Goal: Information Seeking & Learning: Learn about a topic

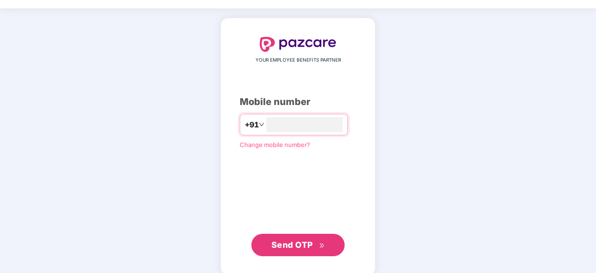
scroll to position [35, 0]
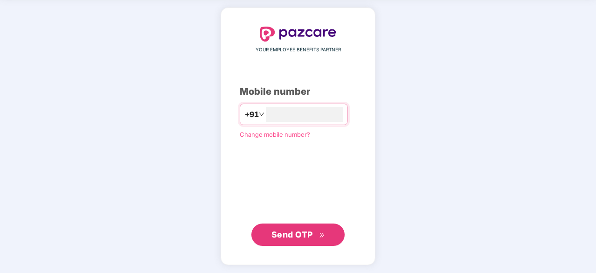
type input "**********"
click at [295, 229] on span "Send OTP" at bounding box center [291, 234] width 41 height 10
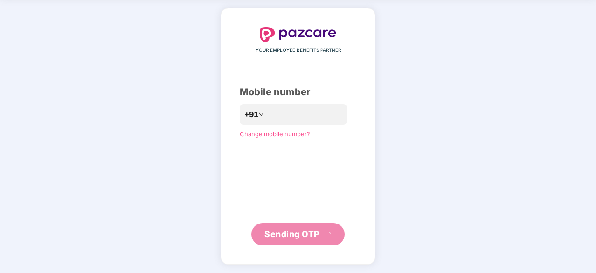
scroll to position [31, 0]
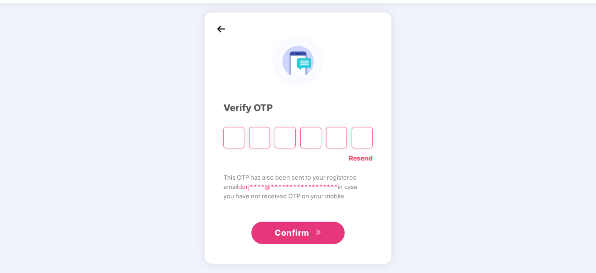
type input "*"
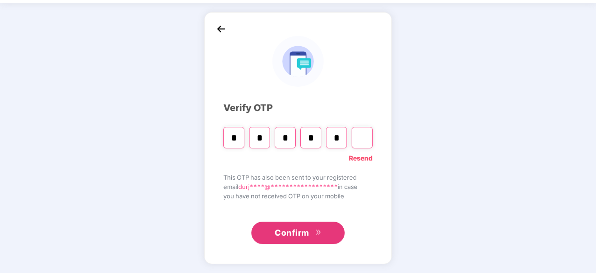
type input "*"
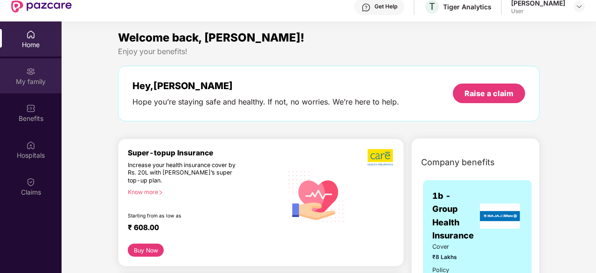
click at [32, 78] on div "My family" at bounding box center [31, 81] width 62 height 9
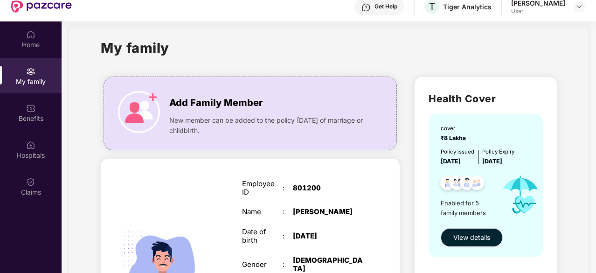
scroll to position [9, 0]
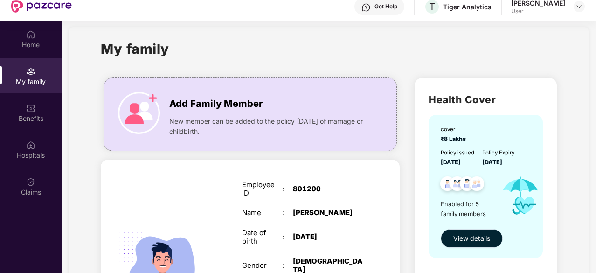
click at [485, 240] on span "View details" at bounding box center [471, 238] width 37 height 10
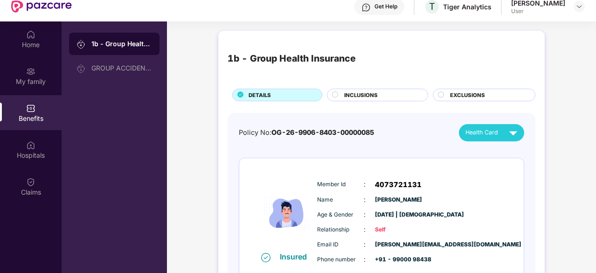
click at [379, 94] on div "INCLUSIONS" at bounding box center [380, 96] width 83 height 10
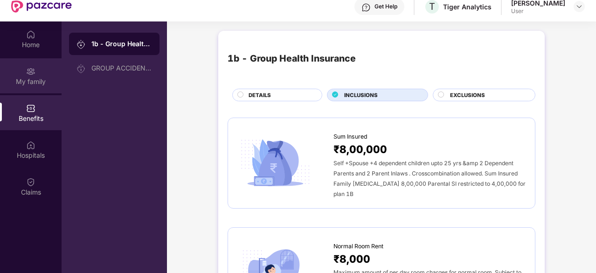
click at [0, 86] on div "My family" at bounding box center [31, 75] width 62 height 35
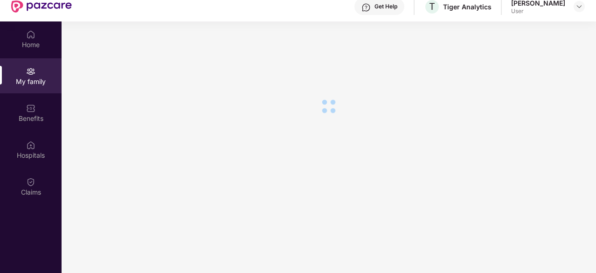
click at [0, 87] on div "My family" at bounding box center [31, 75] width 62 height 35
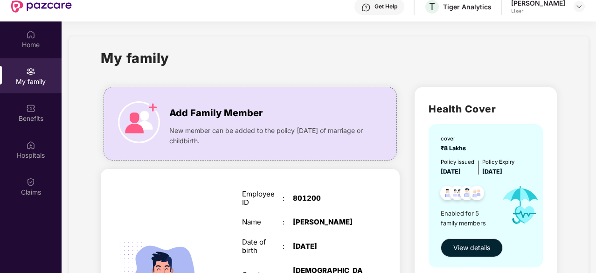
click at [27, 77] on div "My family" at bounding box center [31, 81] width 62 height 9
click at [31, 73] on img at bounding box center [30, 71] width 9 height 9
click at [460, 245] on span "View details" at bounding box center [471, 247] width 37 height 10
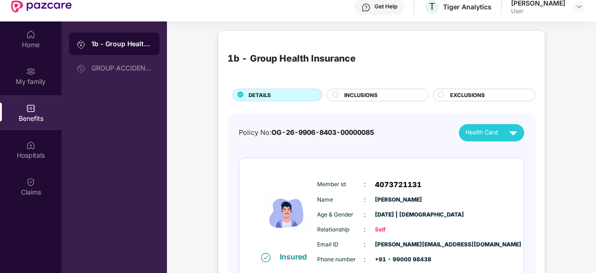
click at [375, 96] on span "INCLUSIONS" at bounding box center [361, 95] width 34 height 8
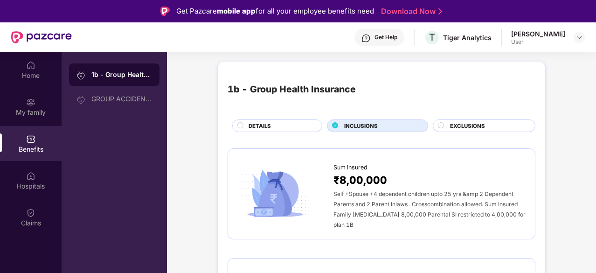
click at [455, 124] on span "EXCLUSIONS" at bounding box center [467, 126] width 35 height 8
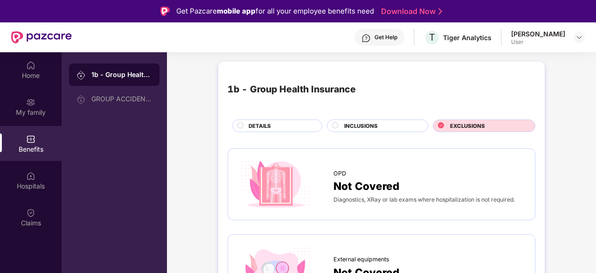
click at [369, 124] on span "INCLUSIONS" at bounding box center [361, 126] width 34 height 8
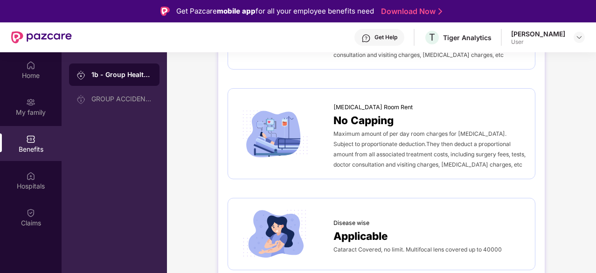
scroll to position [280, 0]
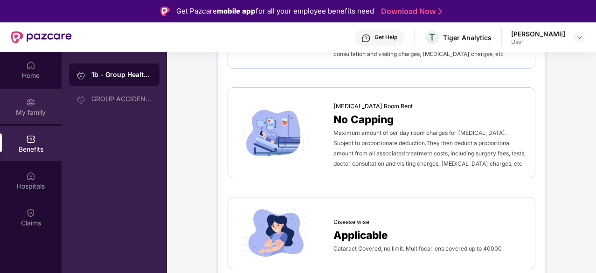
click at [0, 122] on div "My family" at bounding box center [31, 106] width 62 height 35
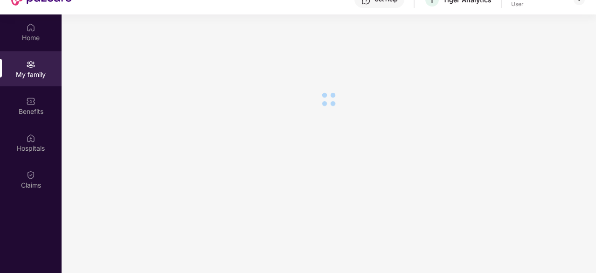
scroll to position [47, 0]
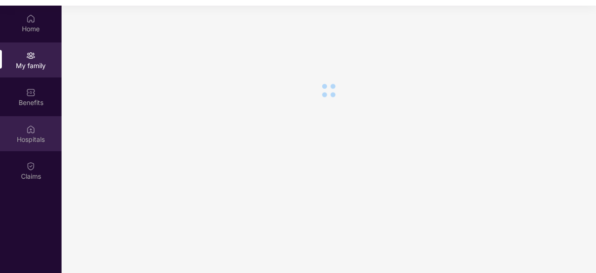
click at [0, 122] on div "Hospitals" at bounding box center [31, 133] width 62 height 35
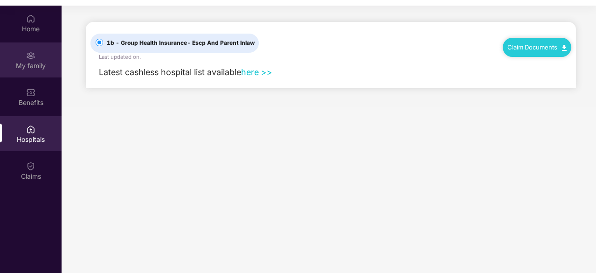
click at [31, 54] on img at bounding box center [30, 55] width 9 height 9
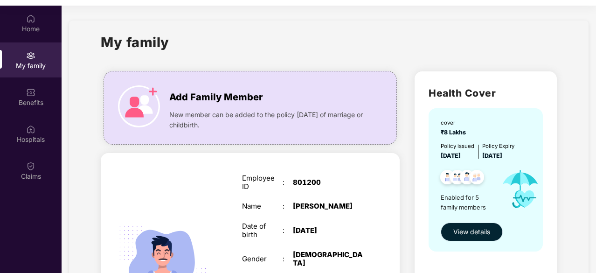
click at [484, 229] on span "View details" at bounding box center [471, 232] width 37 height 10
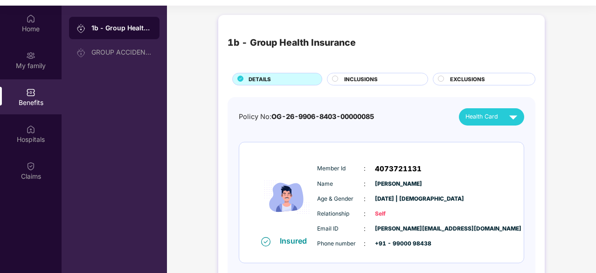
click at [494, 79] on div "EXCLUSIONS" at bounding box center [487, 80] width 85 height 10
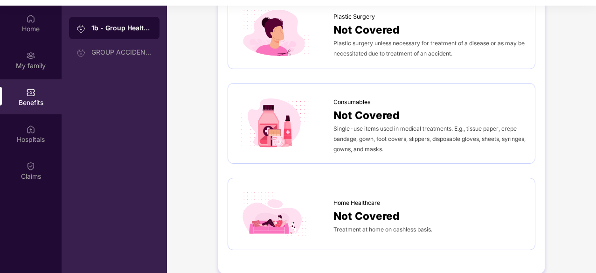
scroll to position [541, 0]
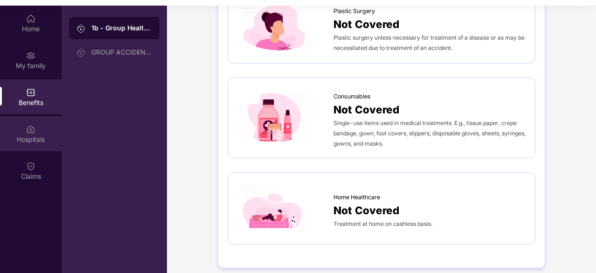
click at [31, 133] on img at bounding box center [30, 128] width 9 height 9
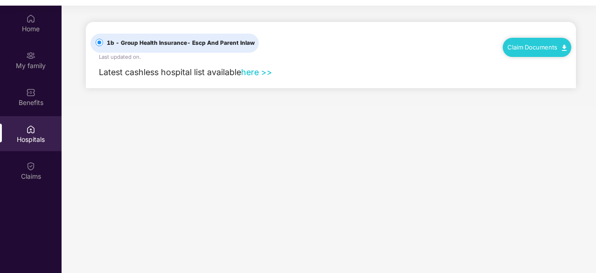
click at [260, 72] on link "here >>" at bounding box center [256, 72] width 31 height 10
click at [39, 95] on div "Benefits" at bounding box center [31, 96] width 62 height 35
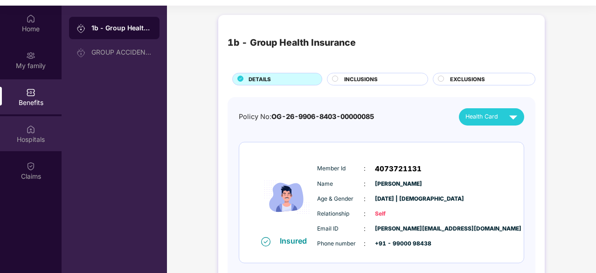
click at [24, 126] on div "Hospitals" at bounding box center [31, 133] width 62 height 35
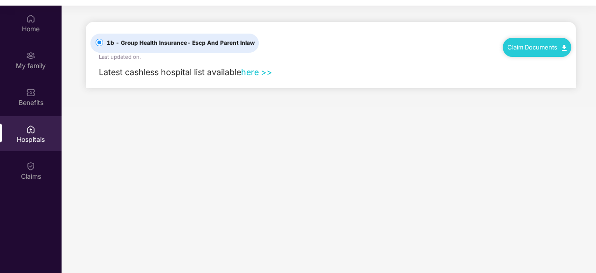
click at [265, 76] on link "here >>" at bounding box center [256, 72] width 31 height 10
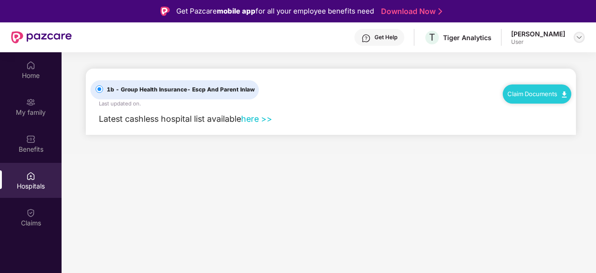
click at [578, 37] on img at bounding box center [578, 37] width 7 height 7
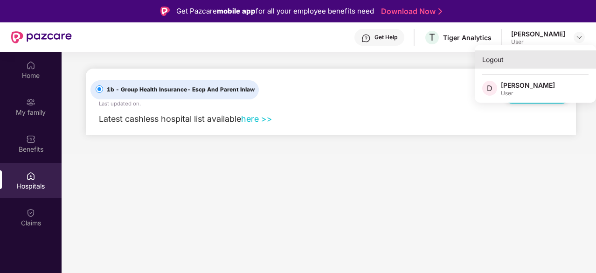
click at [498, 60] on div "Logout" at bounding box center [535, 59] width 121 height 18
